Goal: Transaction & Acquisition: Purchase product/service

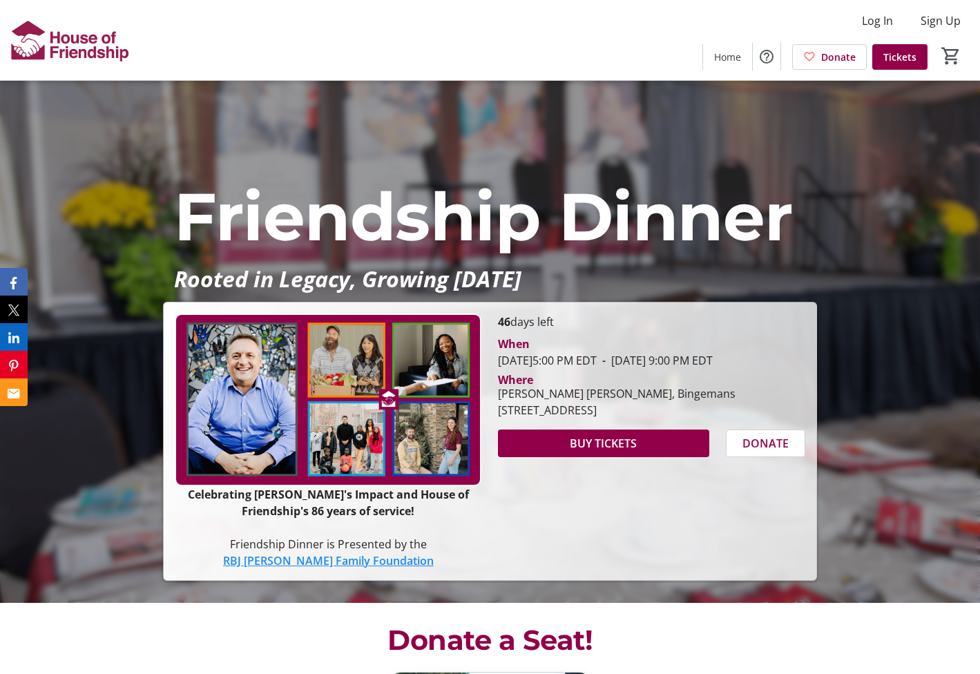
scroll to position [87, 0]
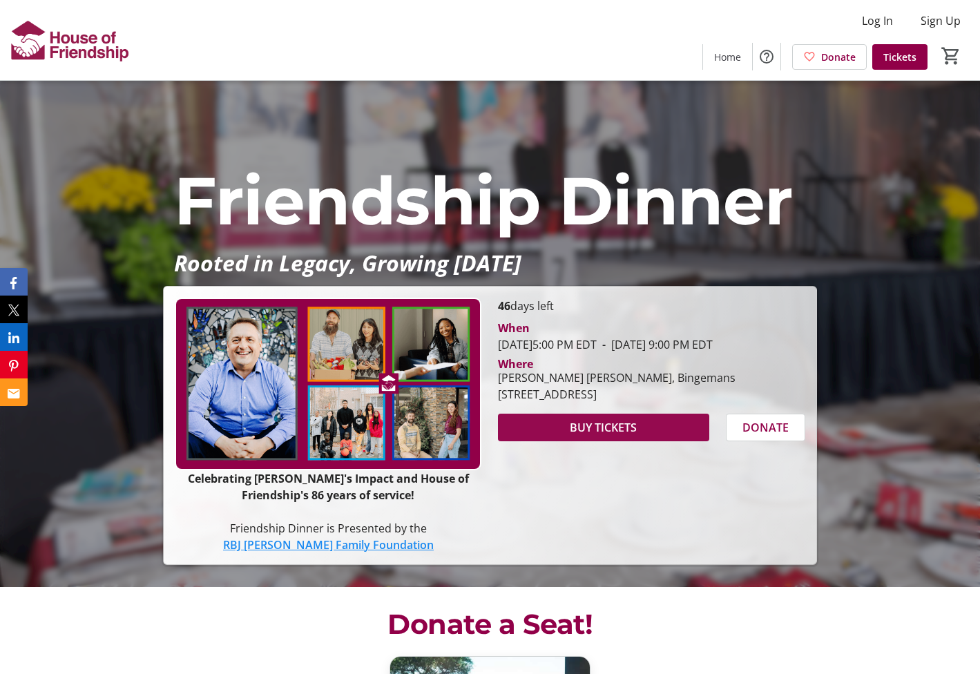
click at [583, 436] on span "BUY TICKETS" at bounding box center [603, 427] width 67 height 17
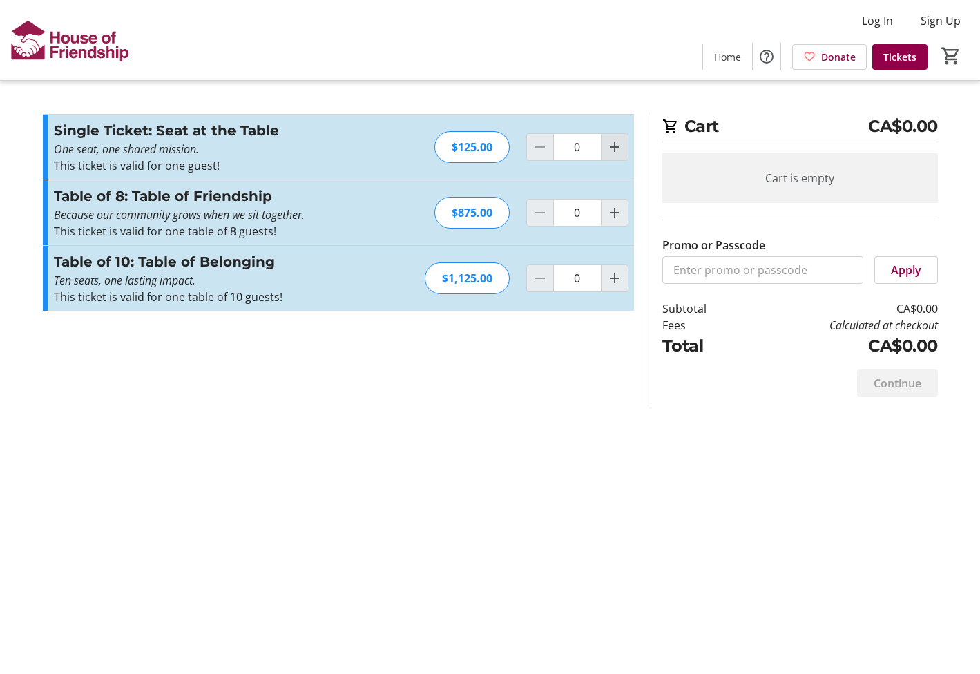
click at [619, 146] on mat-icon "Increment by one" at bounding box center [614, 147] width 17 height 17
type input "1"
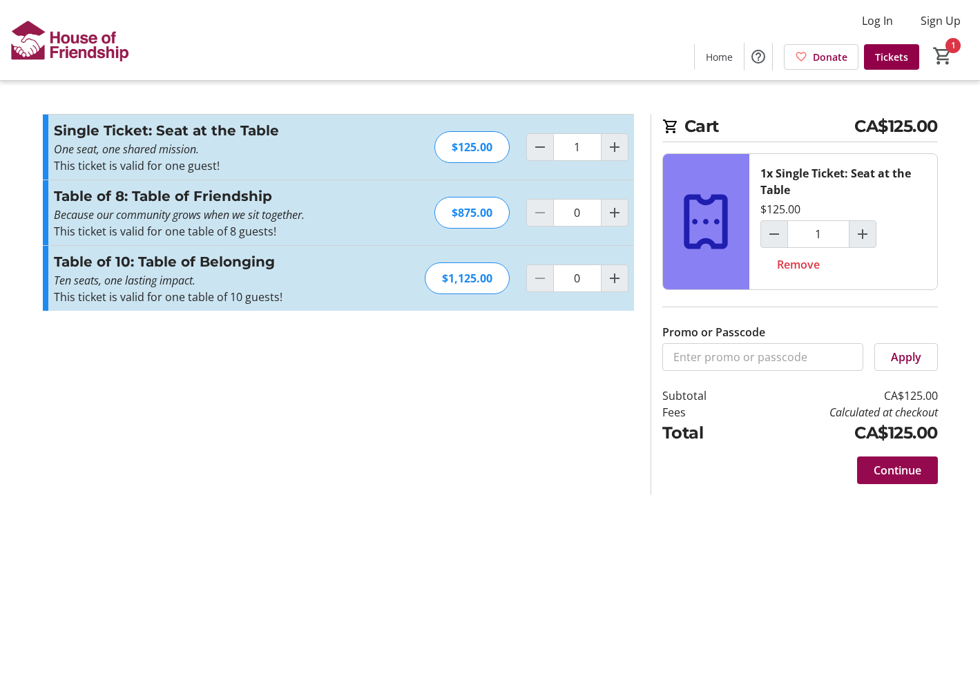
click at [901, 472] on span "Continue" at bounding box center [897, 470] width 48 height 17
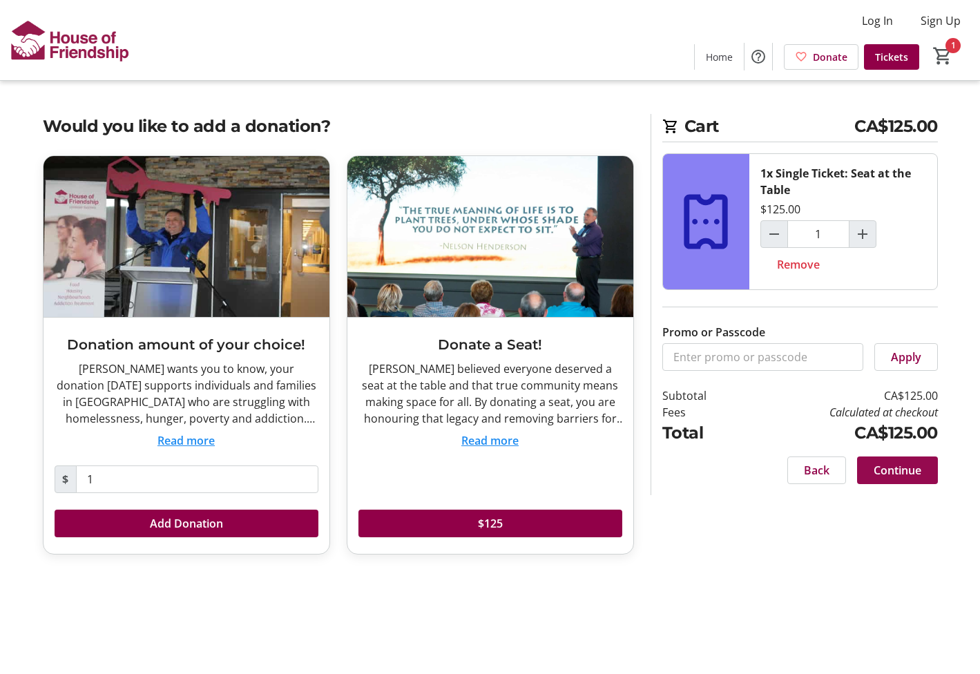
click at [901, 472] on span "Continue" at bounding box center [897, 470] width 48 height 17
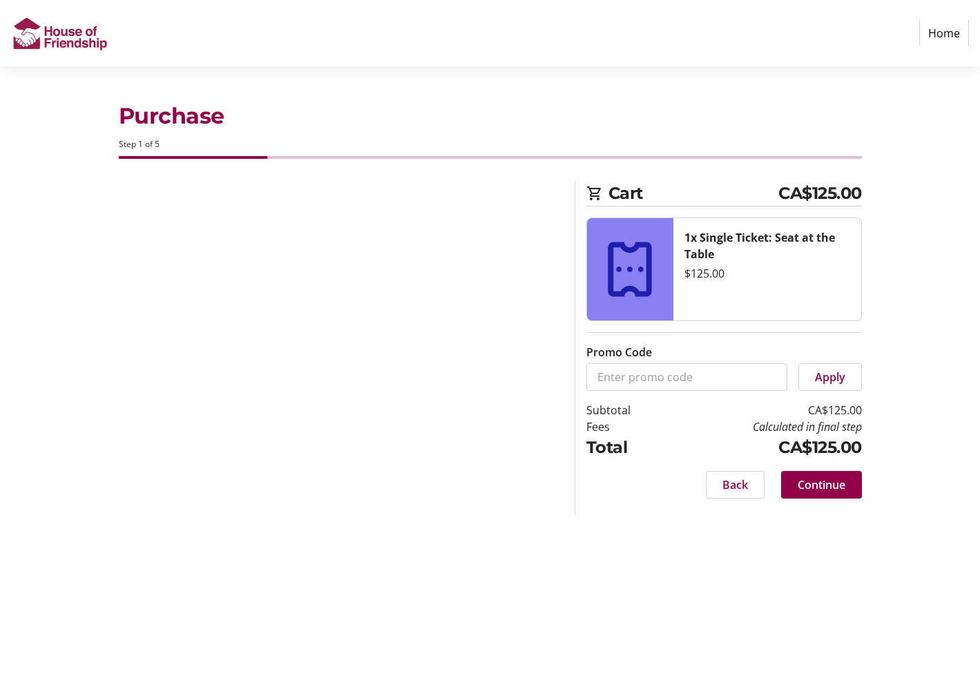
select select "CA"
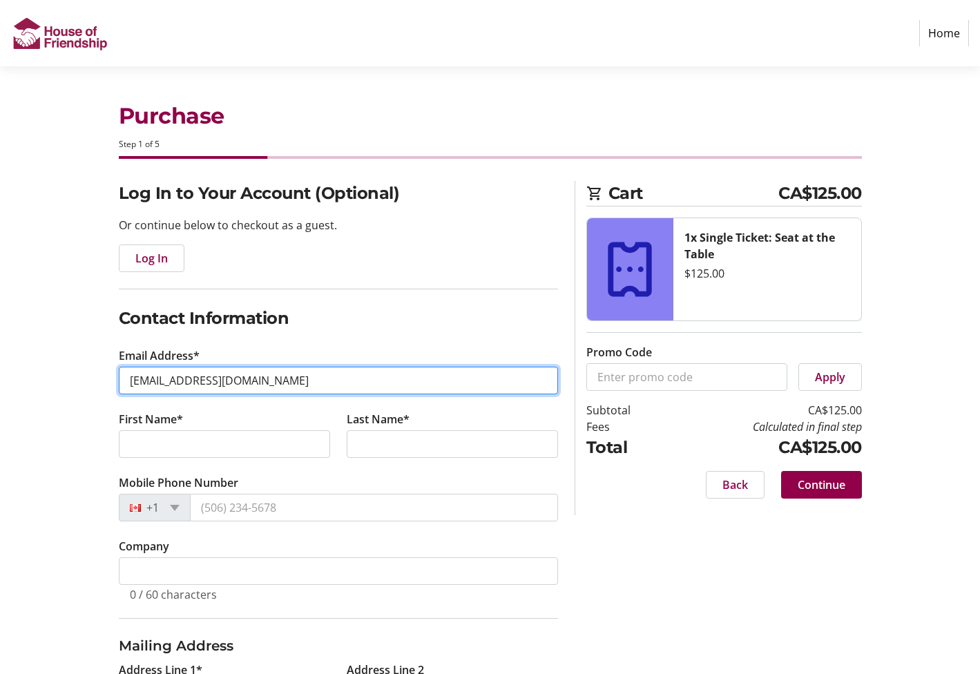
type input "[EMAIL_ADDRESS][DOMAIN_NAME]"
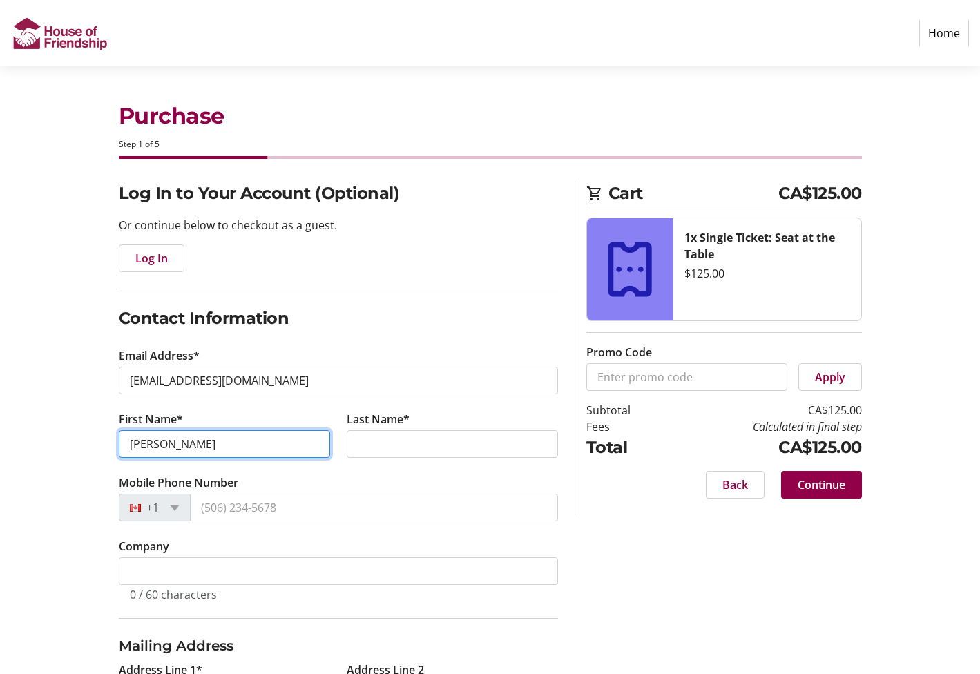
type input "[PERSON_NAME]"
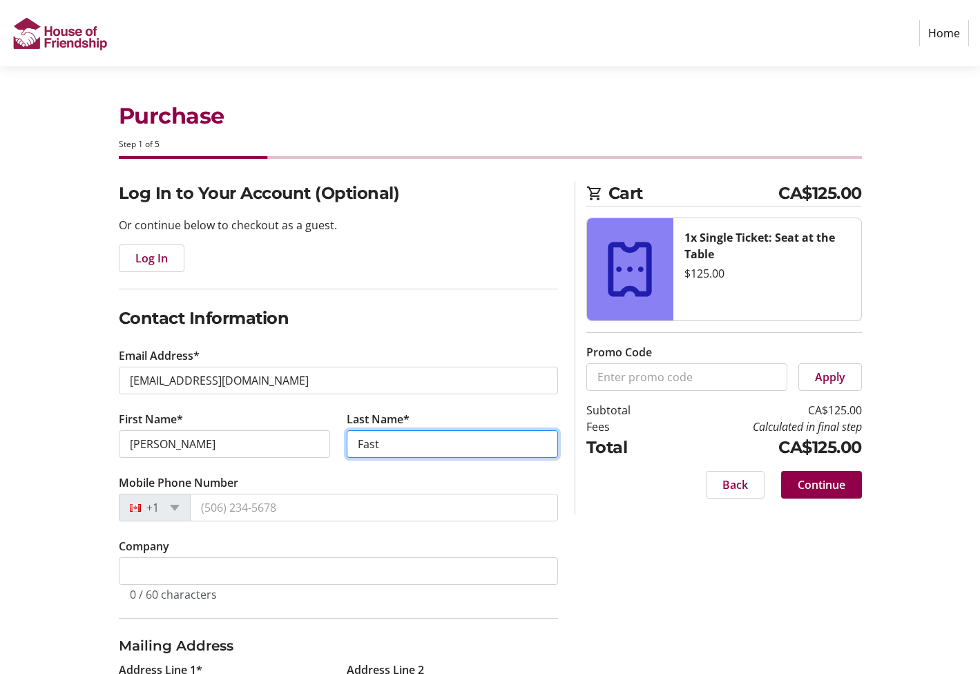
type input "Fast"
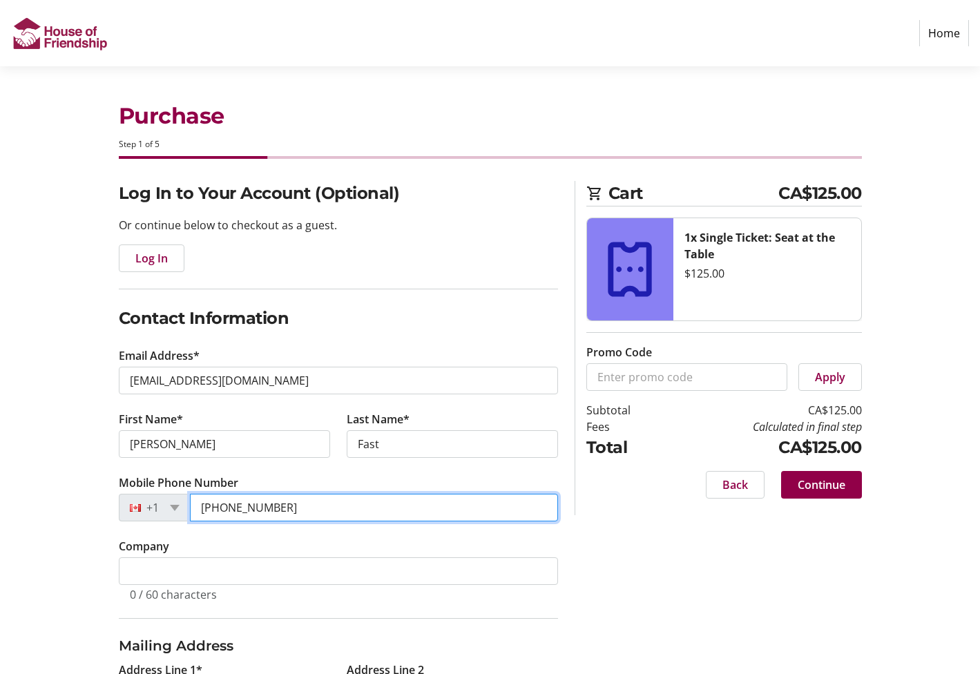
type input "[PHONE_NUMBER]"
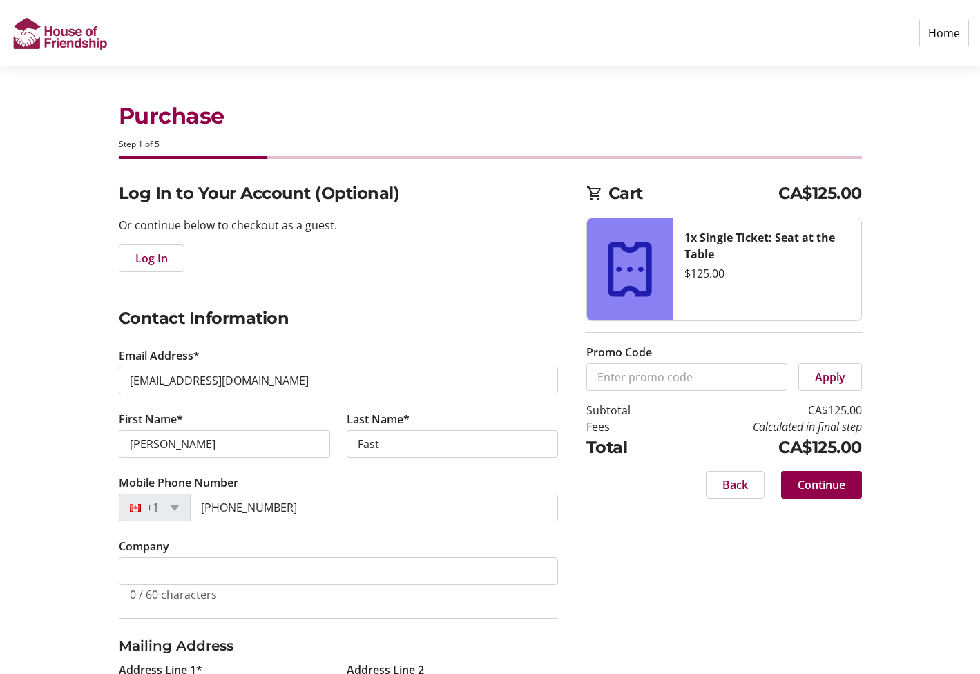
scroll to position [195, 0]
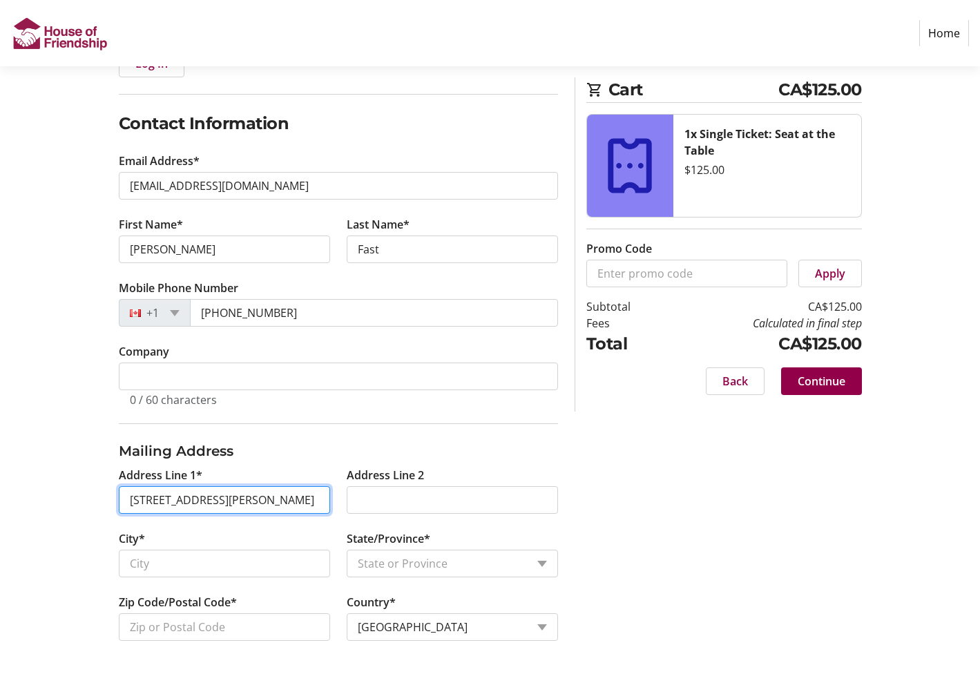
type input "[STREET_ADDRESS][PERSON_NAME]"
type input "[GEOGRAPHIC_DATA]"
select select "ON"
type input "N2L 2E8"
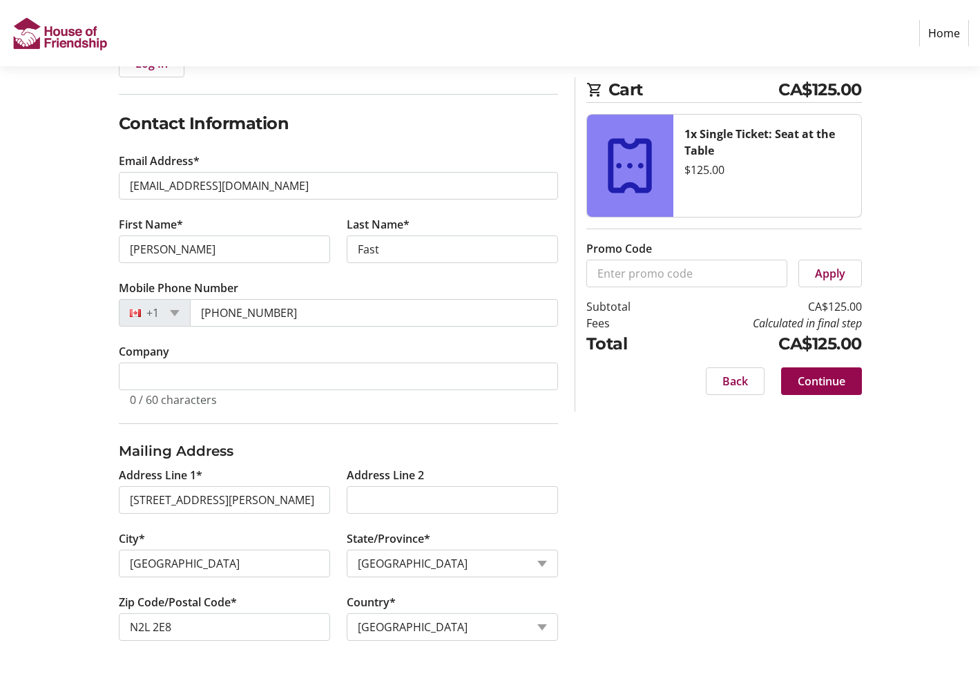
click at [819, 377] on span "Continue" at bounding box center [822, 381] width 48 height 17
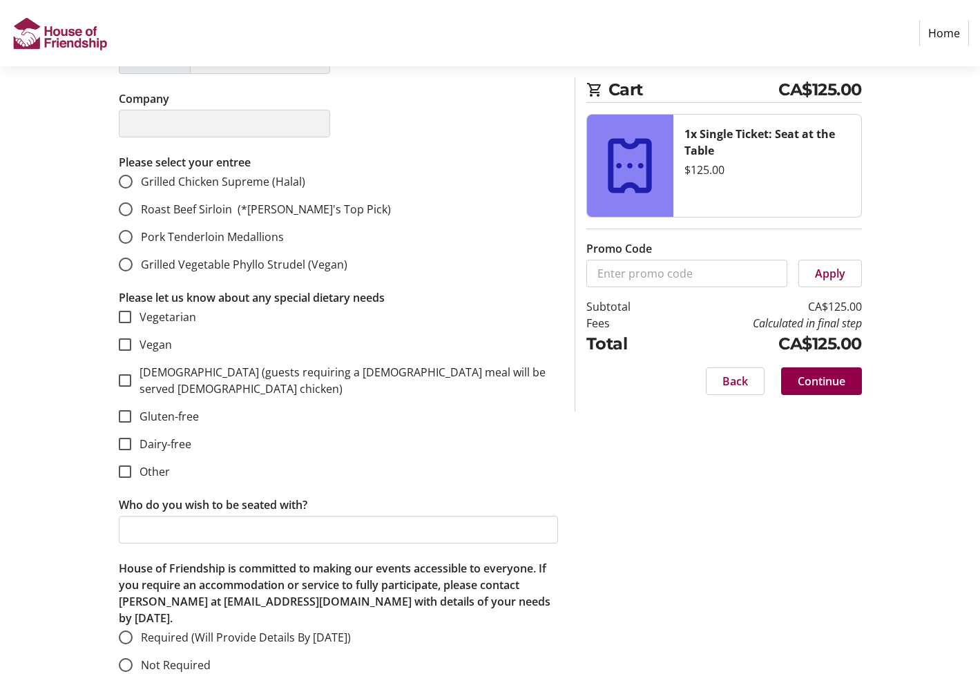
scroll to position [426, 0]
click at [187, 516] on input "Who do you wish to be seated with?" at bounding box center [338, 530] width 439 height 28
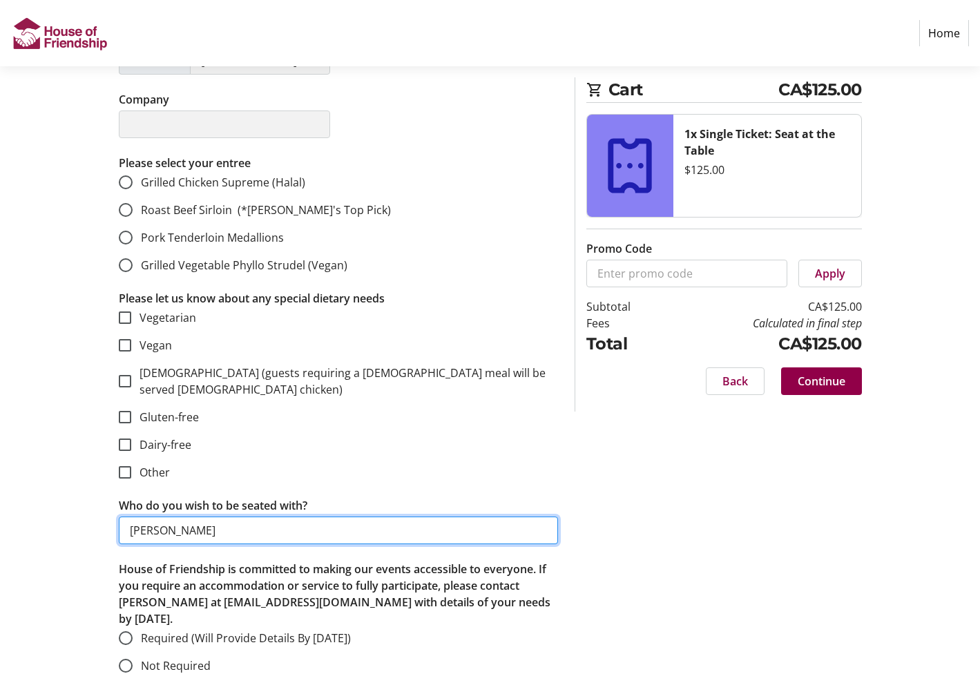
type input "[PERSON_NAME]"
click at [158, 211] on span "Roast Beef Sirloin (*[PERSON_NAME]'s Top Pick)" at bounding box center [266, 209] width 250 height 15
click at [133, 211] on input "Roast Beef Sirloin (*[PERSON_NAME]'s Top Pick)" at bounding box center [126, 210] width 14 height 14
radio input "true"
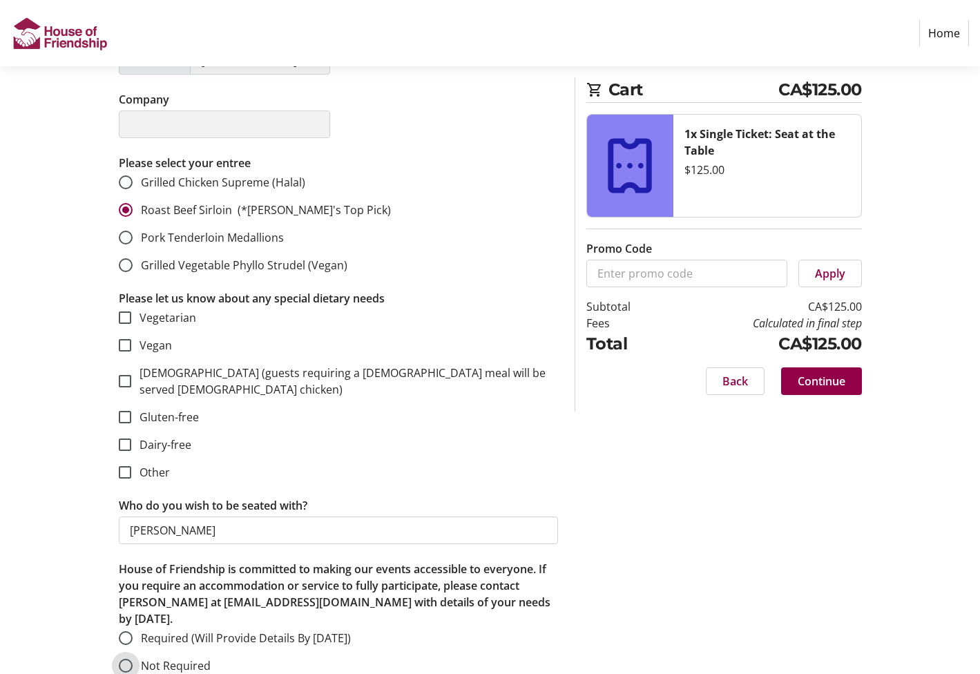
click at [125, 659] on input "Not Required" at bounding box center [126, 666] width 14 height 14
radio input "true"
click at [818, 380] on span "Continue" at bounding box center [822, 381] width 48 height 17
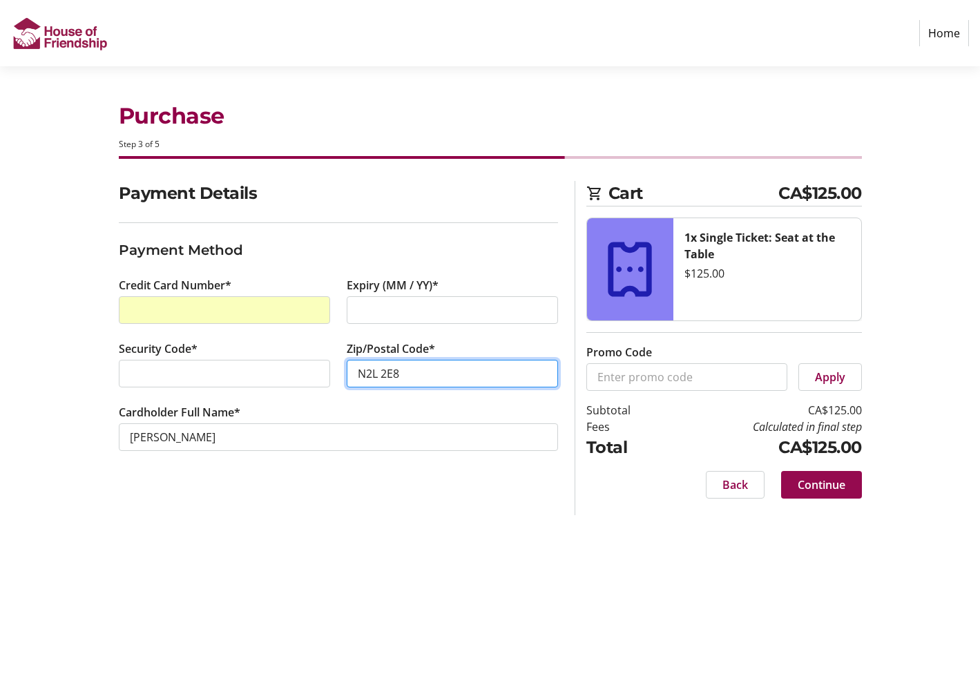
type input "N2L 2E8"
click at [824, 484] on span "Continue" at bounding box center [822, 484] width 48 height 17
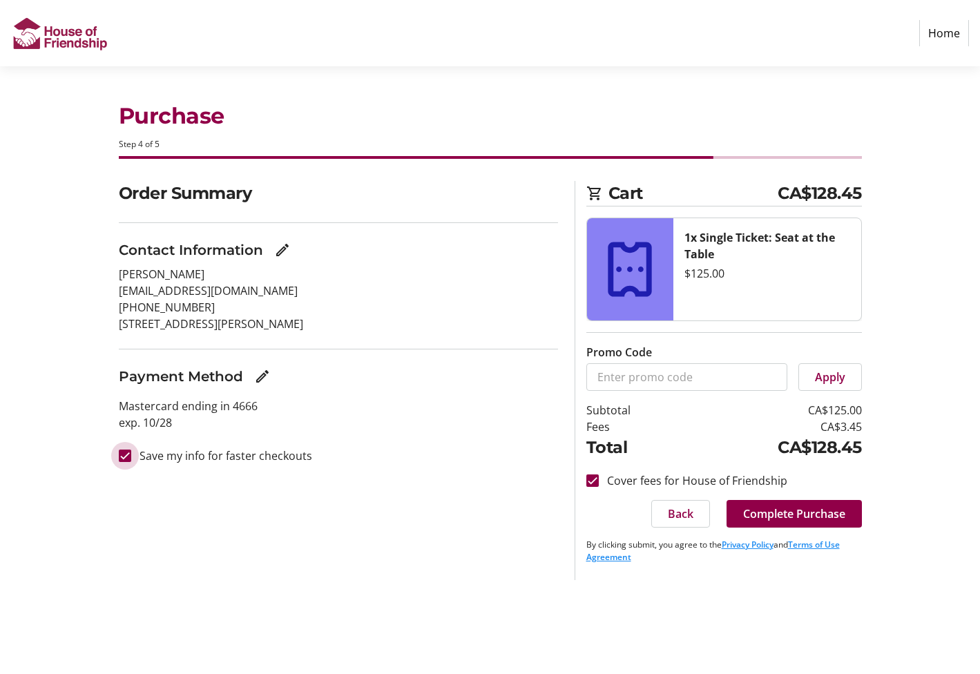
click at [131, 453] on input "Save my info for faster checkouts" at bounding box center [125, 456] width 12 height 12
checkbox input "false"
click at [796, 511] on span "Complete Purchase" at bounding box center [794, 513] width 102 height 17
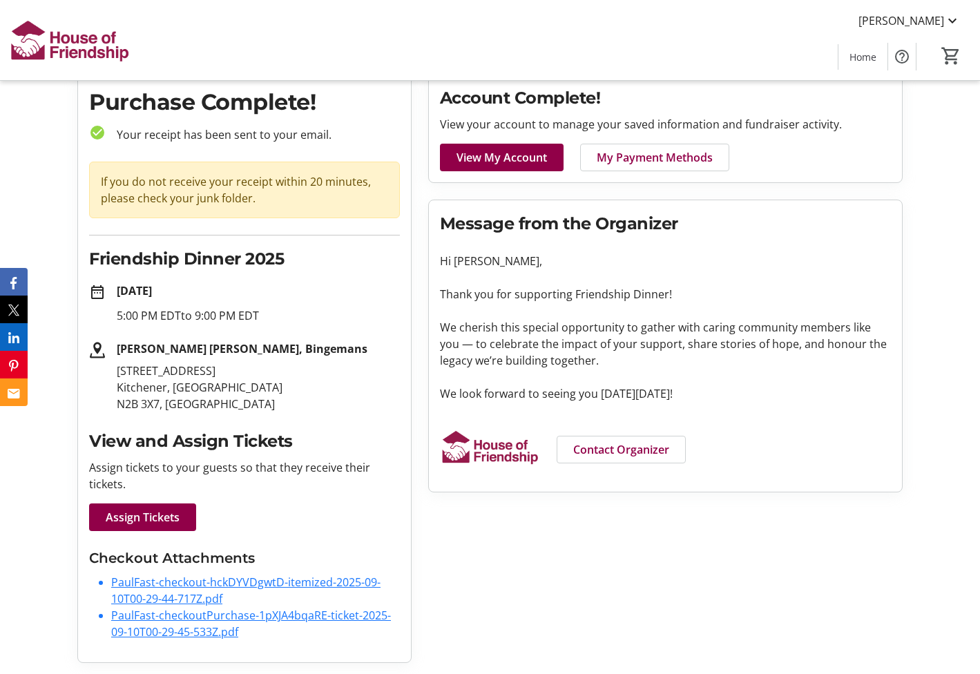
scroll to position [52, 0]
